Goal: Transaction & Acquisition: Purchase product/service

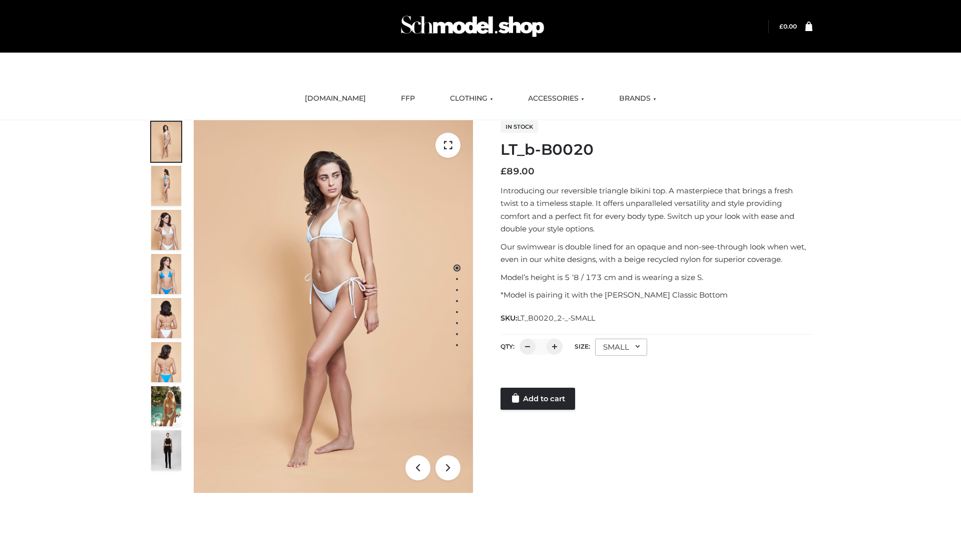
click at [539, 399] on link "Add to cart" at bounding box center [538, 399] width 75 height 22
